Goal: Check status: Check status

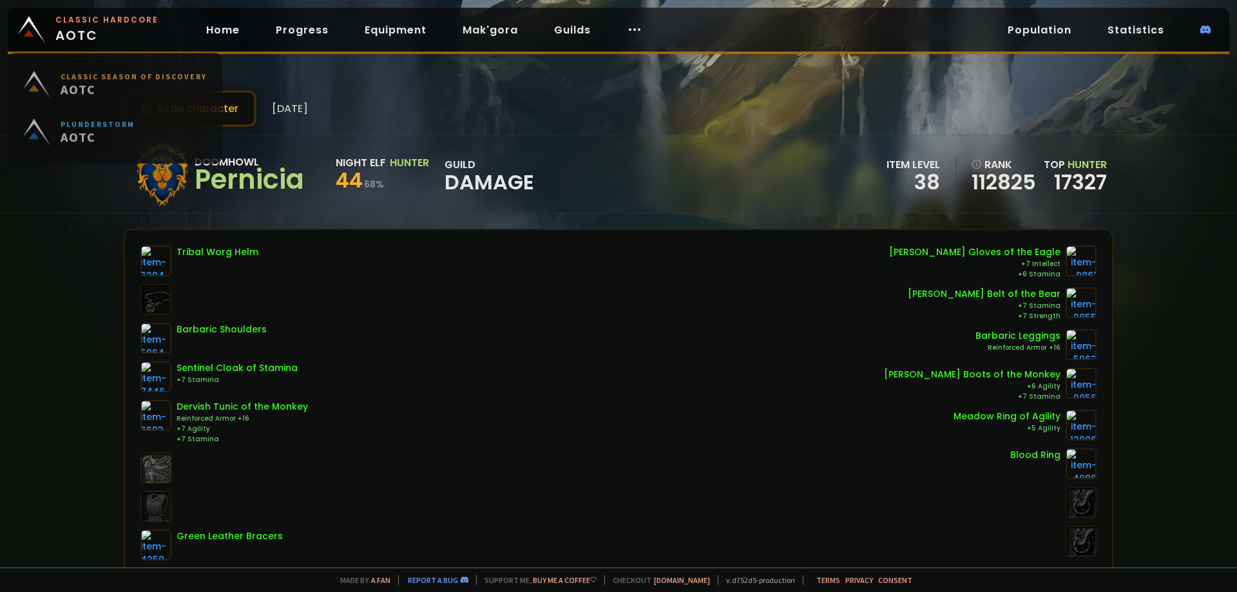
click at [87, 25] on small "Classic Hardcore" at bounding box center [106, 20] width 103 height 12
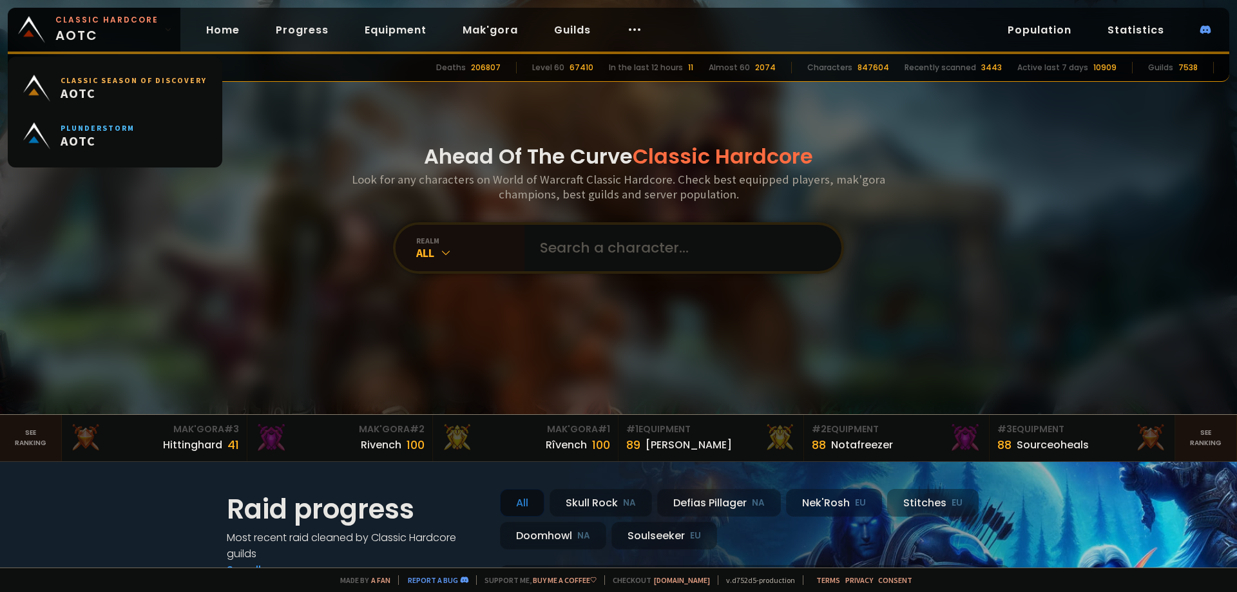
drag, startPoint x: 208, startPoint y: 173, endPoint x: 229, endPoint y: 188, distance: 25.4
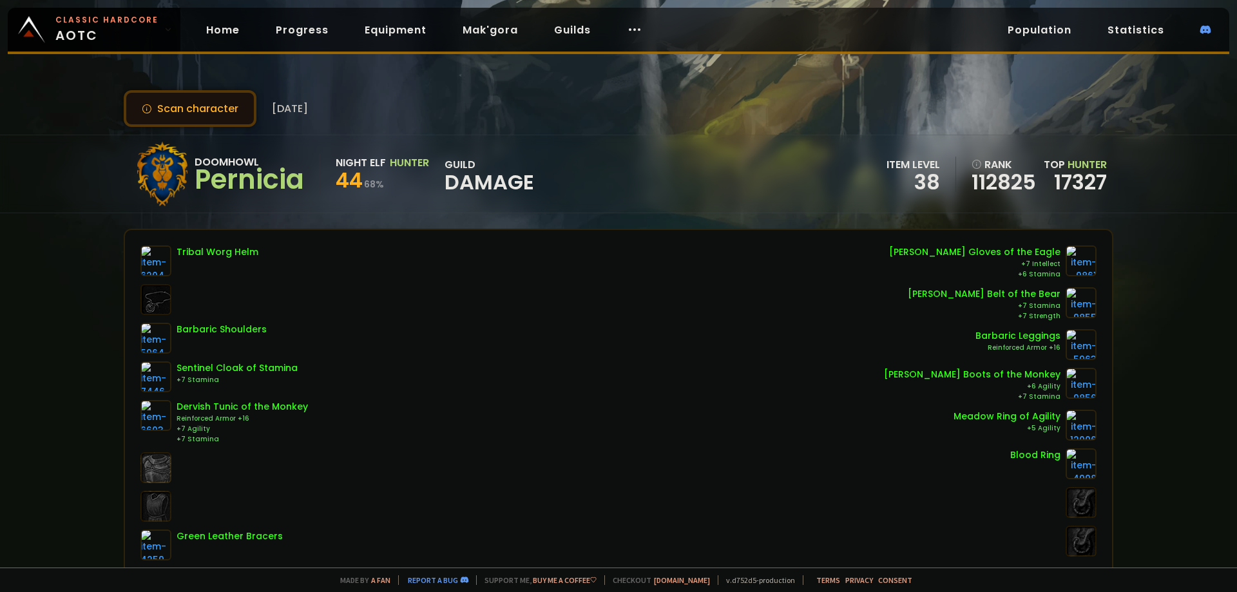
click at [180, 104] on button "Scan character" at bounding box center [190, 108] width 133 height 37
click at [88, 26] on span "Classic Hardcore AOTC" at bounding box center [106, 29] width 103 height 31
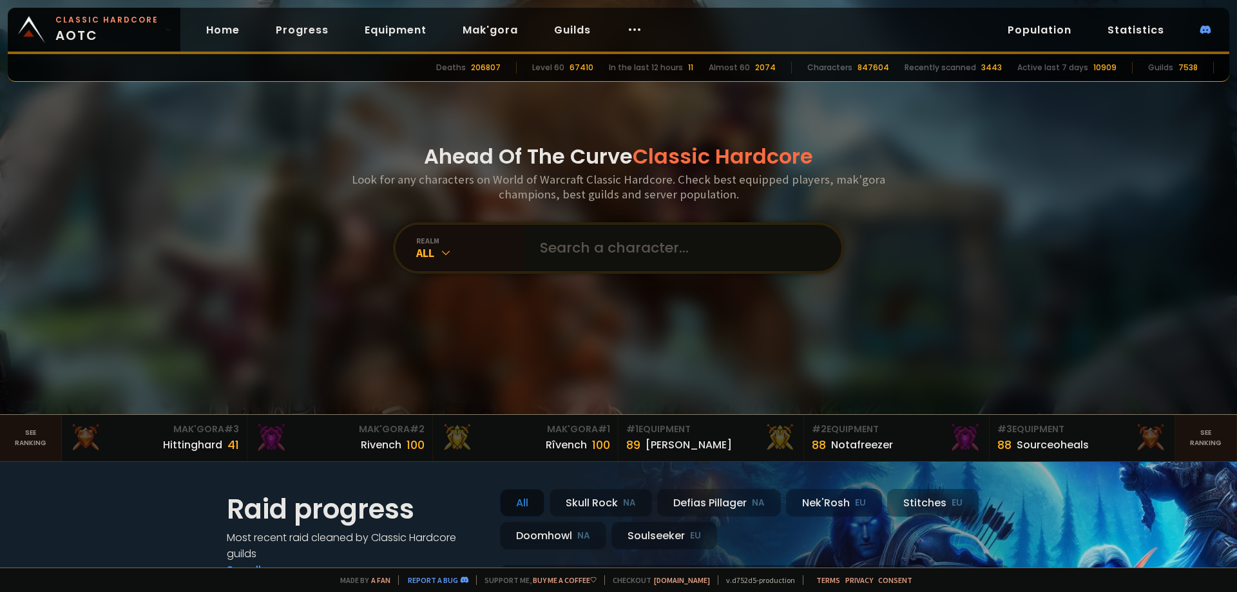
click at [619, 249] on input "text" at bounding box center [679, 248] width 294 height 46
type input "memerica"
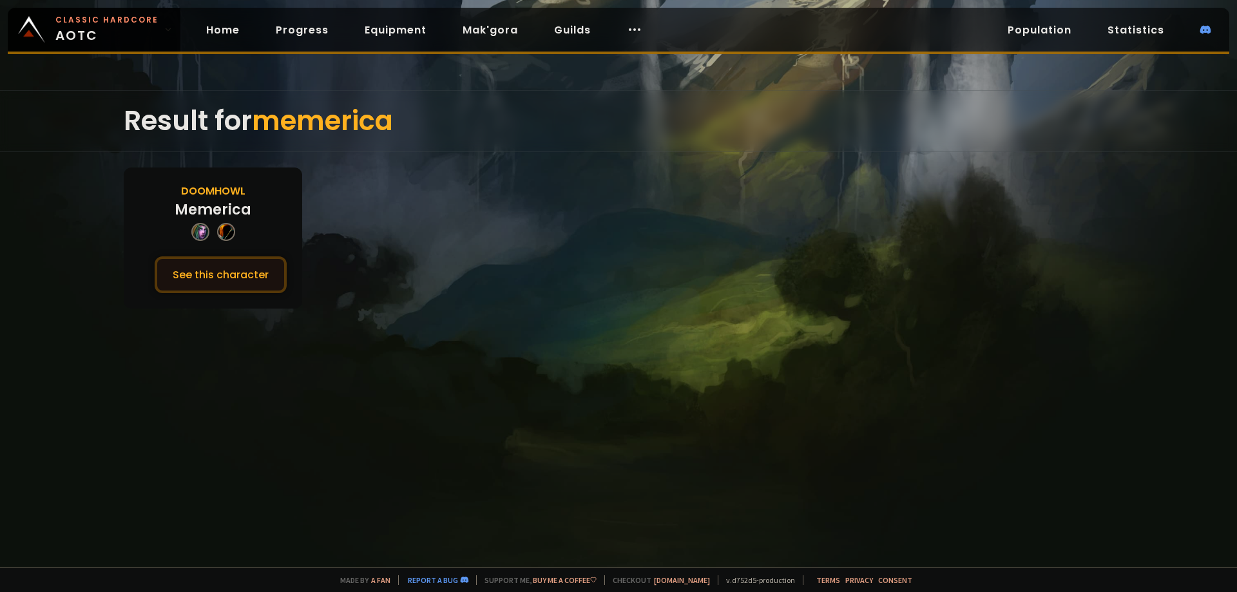
click at [229, 287] on button "See this character" at bounding box center [221, 275] width 132 height 37
